Goal: Task Accomplishment & Management: Manage account settings

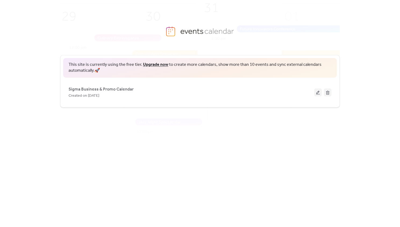
click at [318, 94] on button at bounding box center [318, 92] width 8 height 8
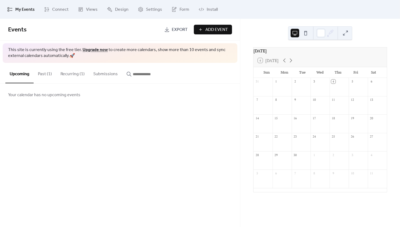
click at [35, 112] on div "Events Export Add Event This site is currently using the free tier. Upgrade now…" at bounding box center [120, 123] width 240 height 208
click at [46, 75] on button "Past (1)" at bounding box center [45, 73] width 23 height 20
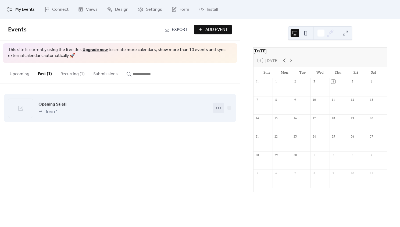
click at [218, 107] on icon at bounding box center [218, 108] width 9 height 9
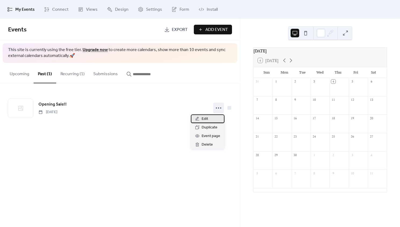
click at [206, 118] on span "Edit" at bounding box center [204, 119] width 6 height 6
